Goal: Answer question/provide support

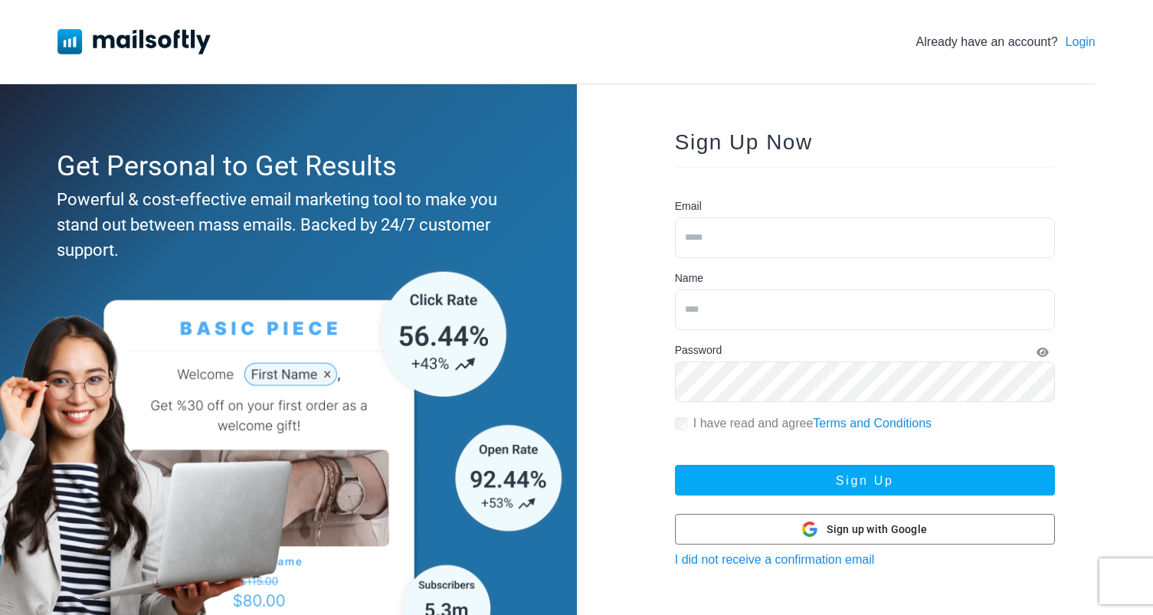
click at [1093, 45] on link "Login" at bounding box center [1081, 42] width 30 height 18
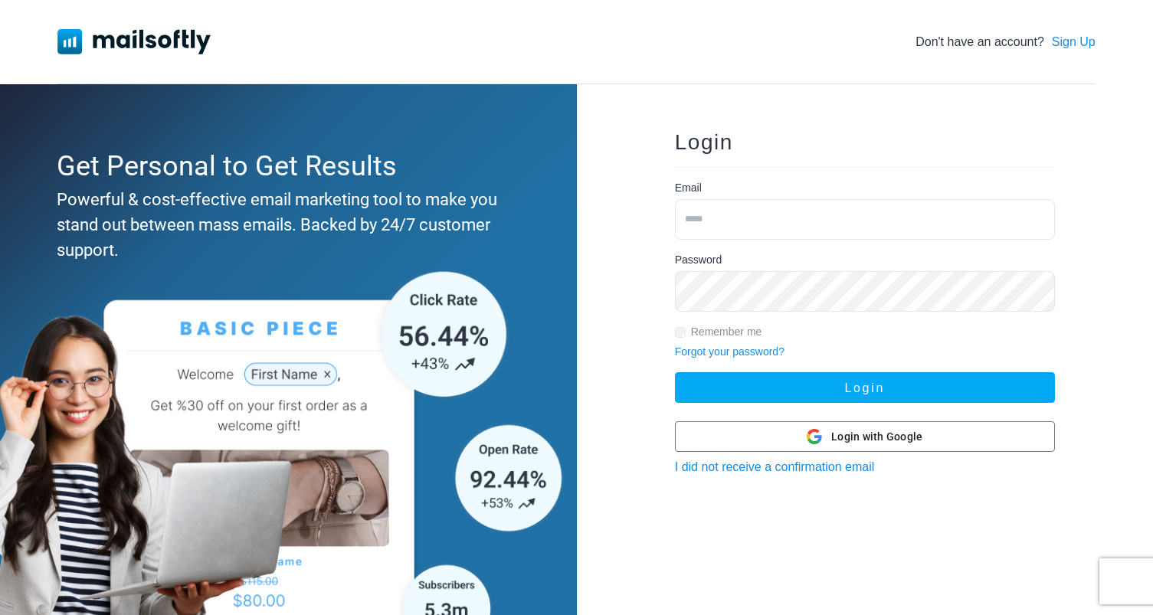
click at [886, 215] on input "email" at bounding box center [865, 219] width 380 height 41
type input "**********"
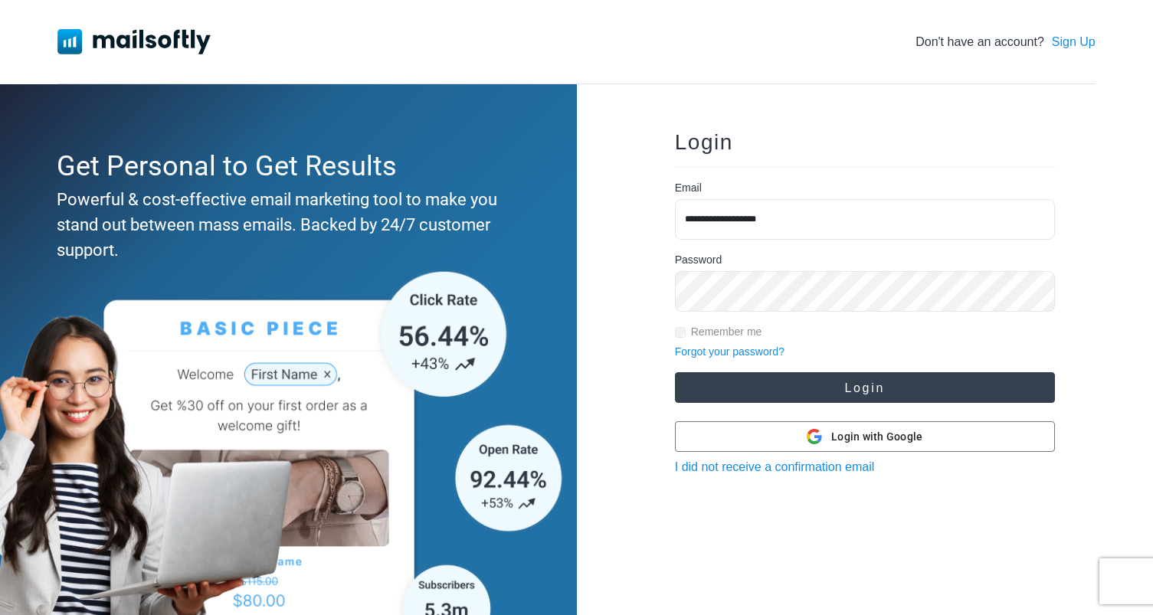
click at [828, 387] on button "Login" at bounding box center [865, 387] width 380 height 31
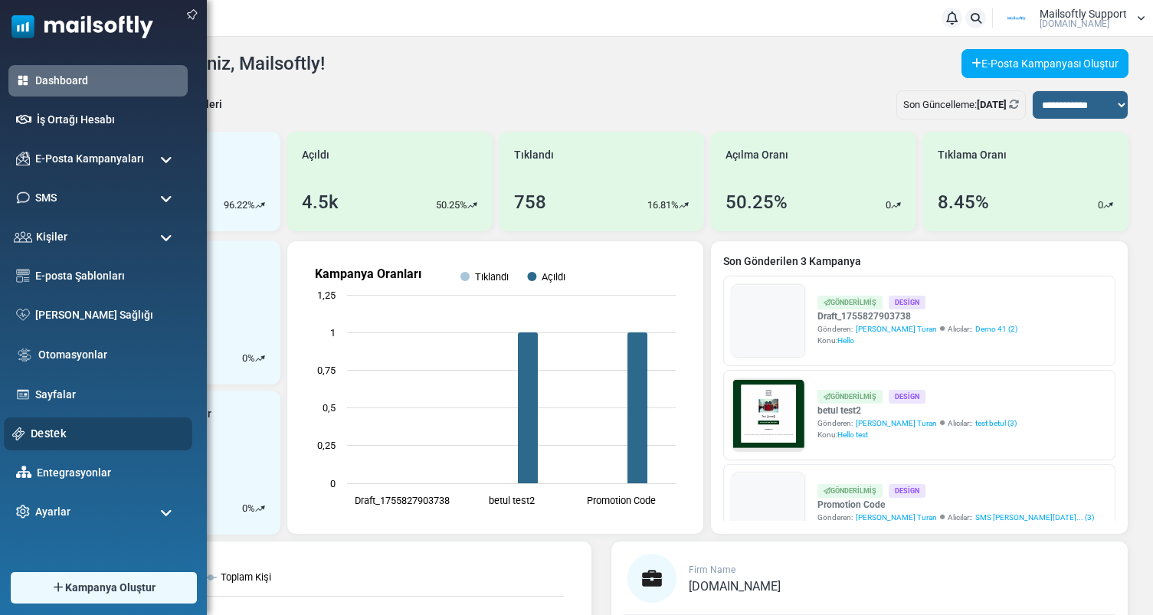
click at [57, 431] on link "Destek" at bounding box center [107, 433] width 153 height 17
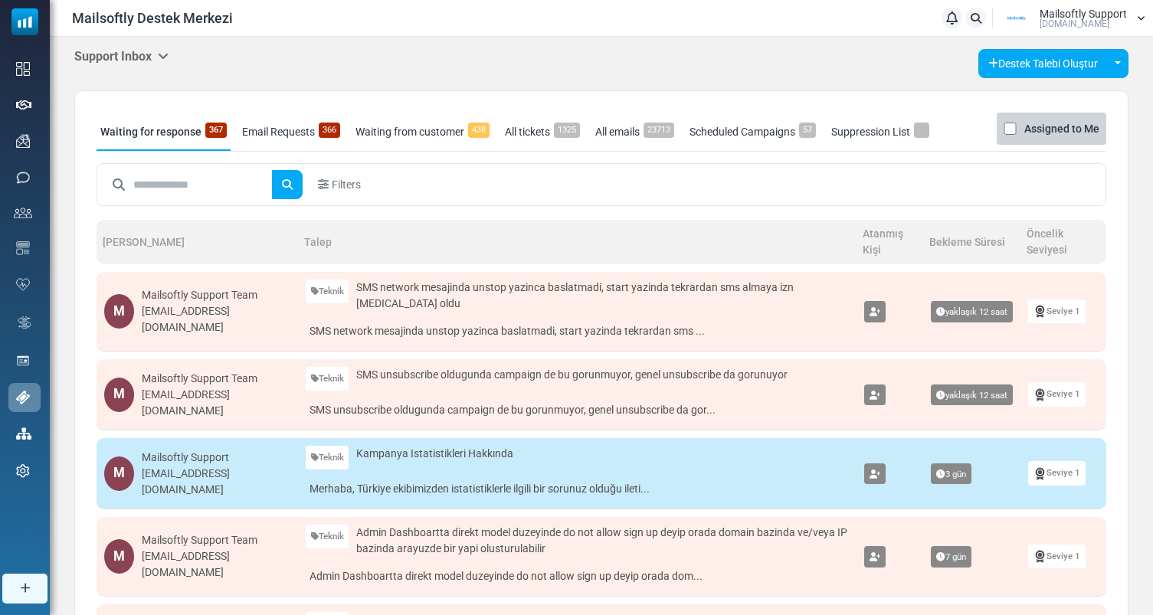
click at [140, 57] on h5 "Support Inbox" at bounding box center [121, 56] width 94 height 15
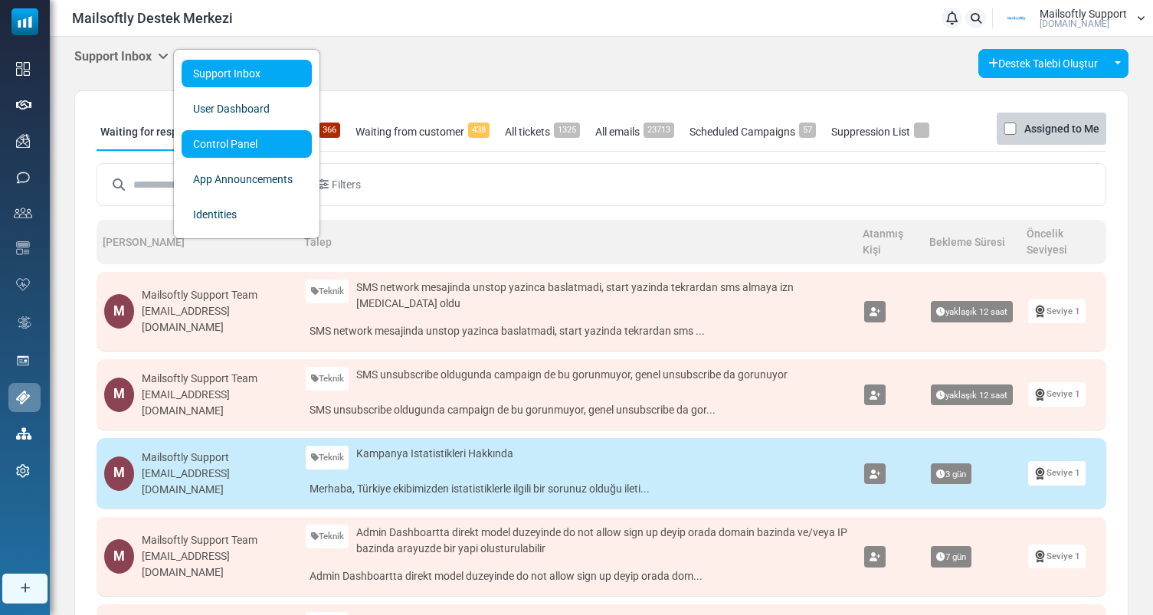
click at [297, 141] on link "Control Panel" at bounding box center [247, 144] width 130 height 28
